Goal: Information Seeking & Learning: Understand process/instructions

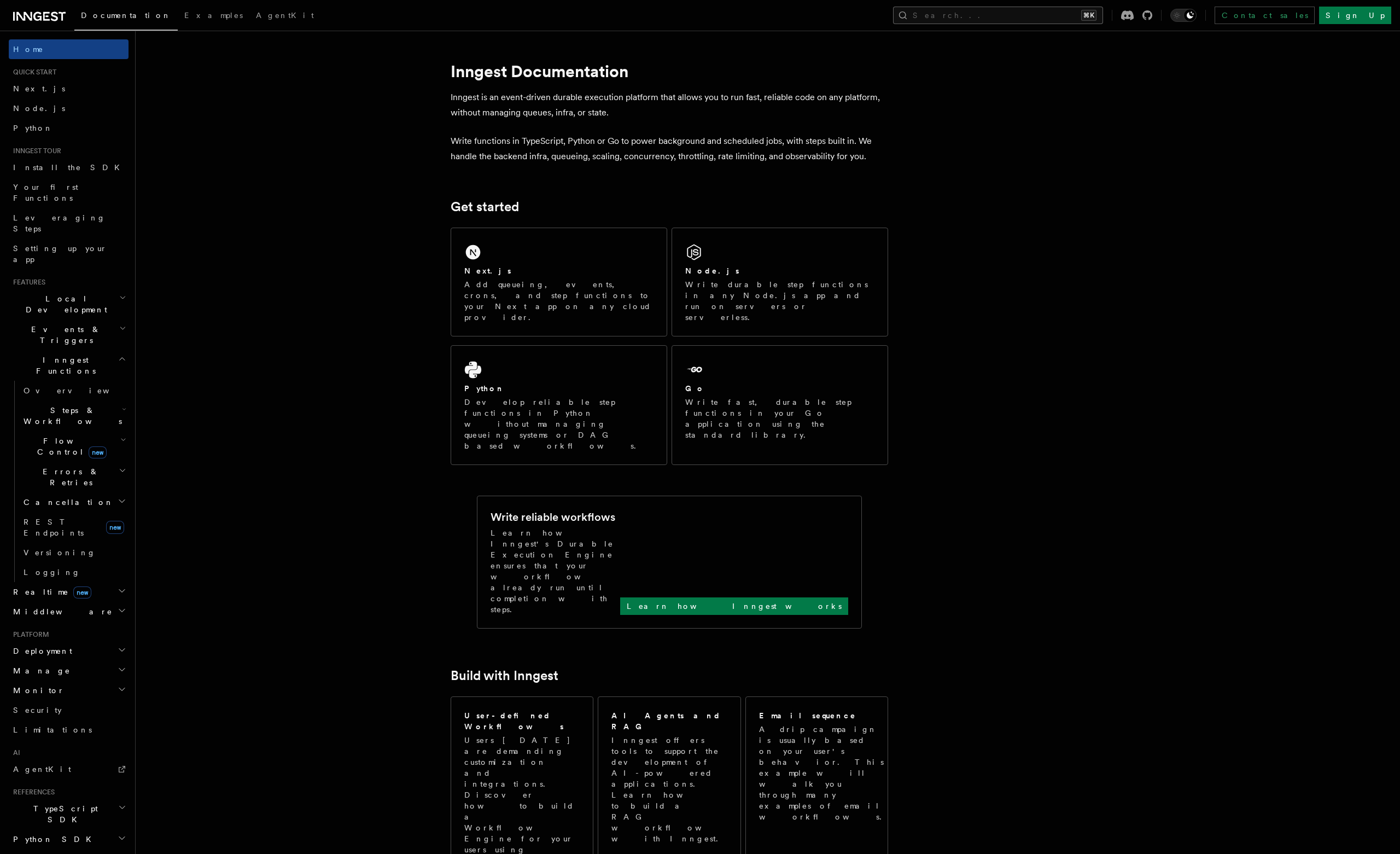
click at [1066, 20] on button "Search... ⌘K" at bounding box center [998, 15] width 210 height 17
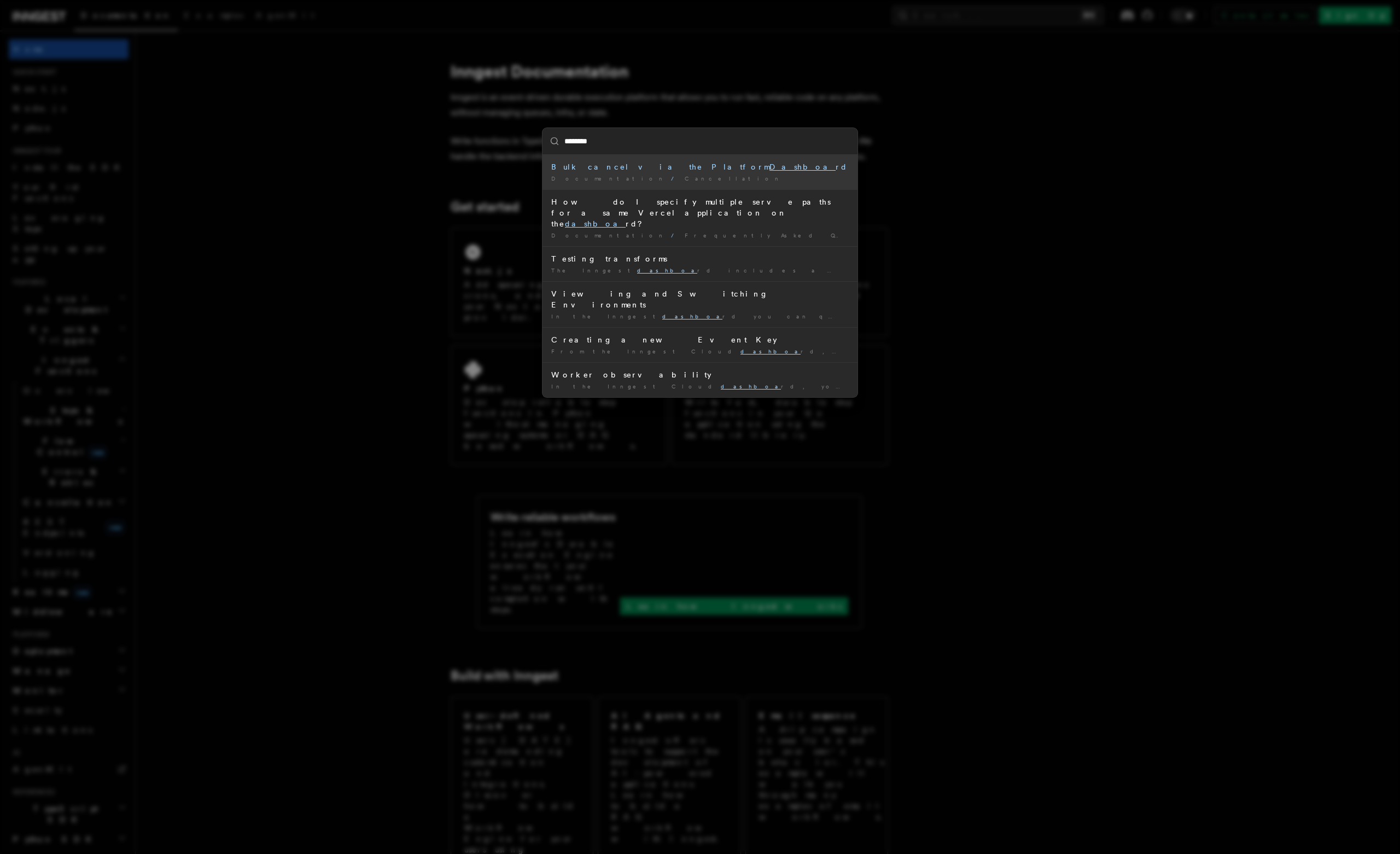
type input "*********"
click at [640, 168] on div "Bulk cancel via the Platform Dashboard" at bounding box center [700, 167] width 298 height 11
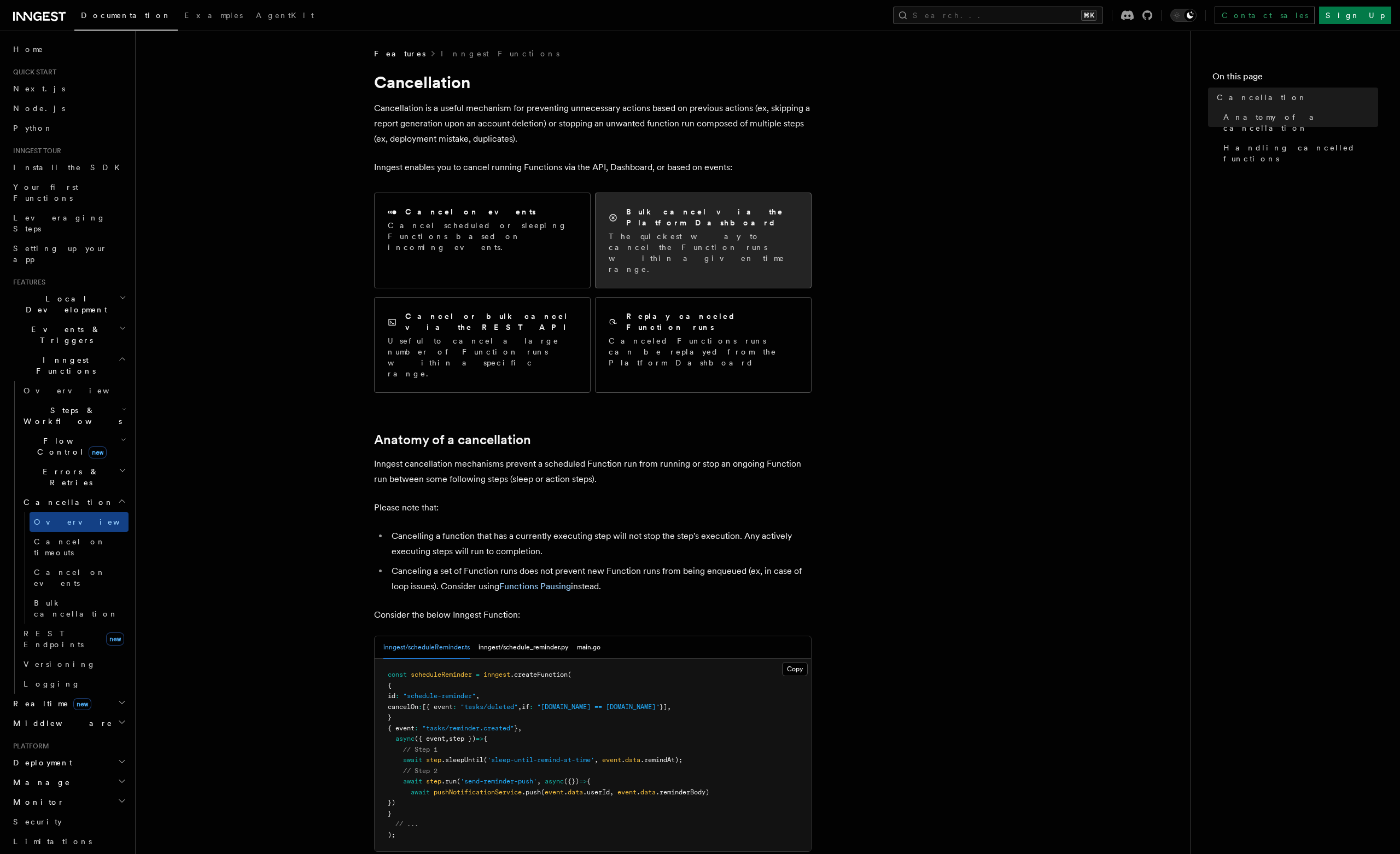
click at [722, 231] on p "The quickest way to cancel the Function runs within a given time range." at bounding box center [703, 252] width 189 height 44
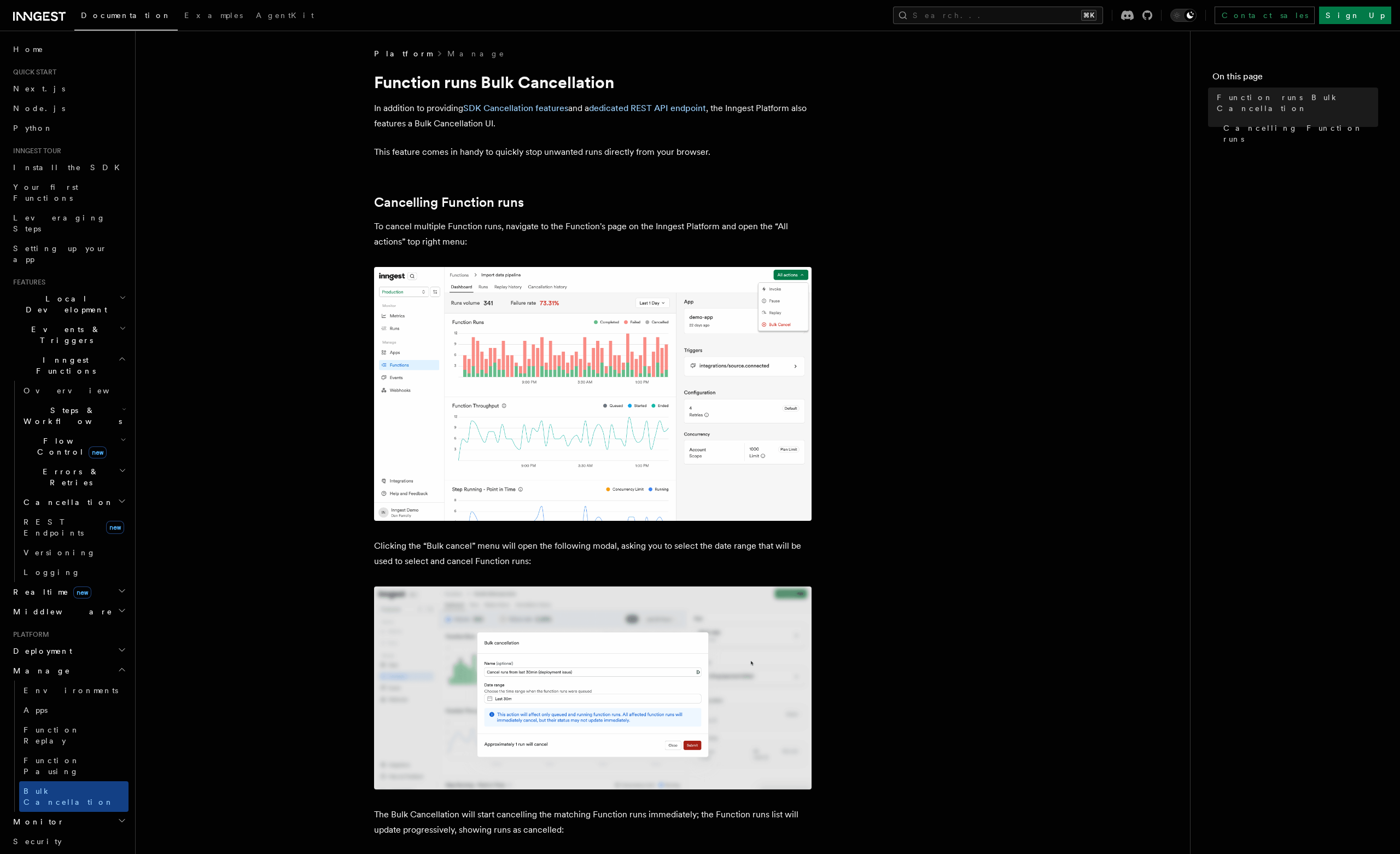
click at [529, 123] on p "In addition to providing SDK Cancellation features and a dedicated REST API end…" at bounding box center [593, 115] width 438 height 30
click at [10, 14] on div "Documentation Examples AgentKit" at bounding box center [164, 16] width 311 height 16
click at [16, 17] on icon at bounding box center [39, 16] width 53 height 13
